Goal: Find specific page/section: Find specific page/section

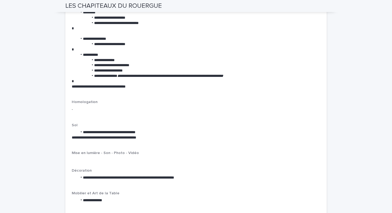
scroll to position [773, 0]
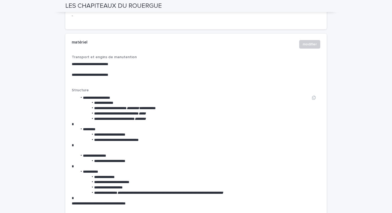
scroll to position [668, 0]
